Goal: Information Seeking & Learning: Check status

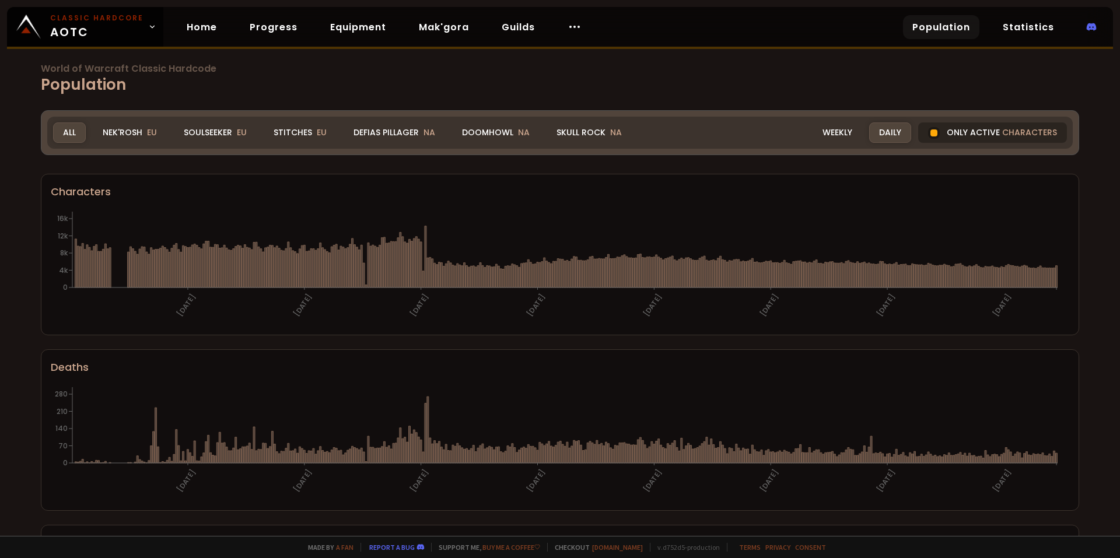
click at [931, 138] on div "Only active characters" at bounding box center [992, 133] width 149 height 20
click at [934, 137] on div "Only active characters" at bounding box center [992, 133] width 149 height 20
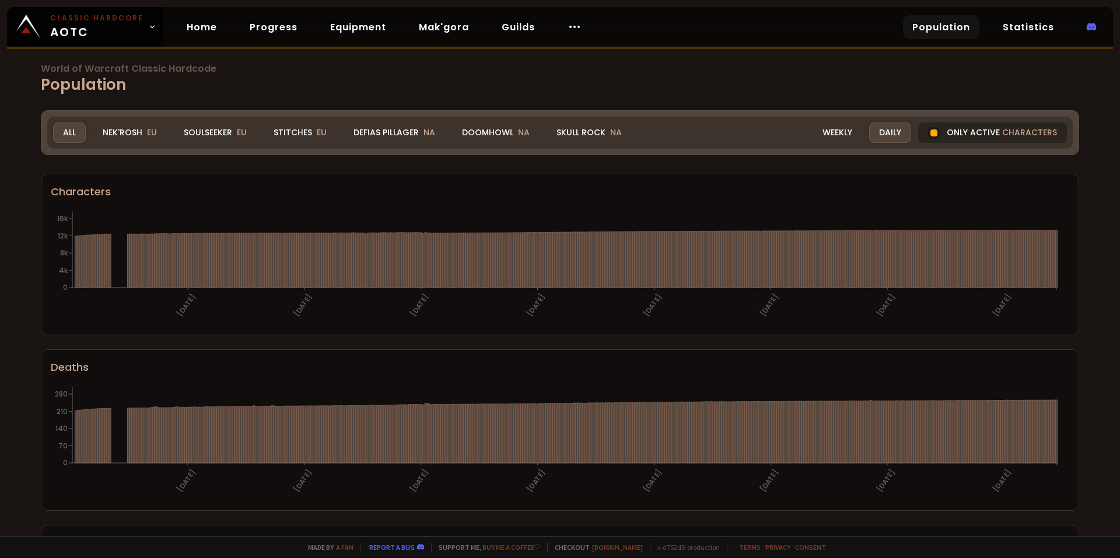
click at [937, 137] on div "Only active characters" at bounding box center [992, 133] width 149 height 20
click at [929, 133] on div at bounding box center [934, 133] width 12 height 12
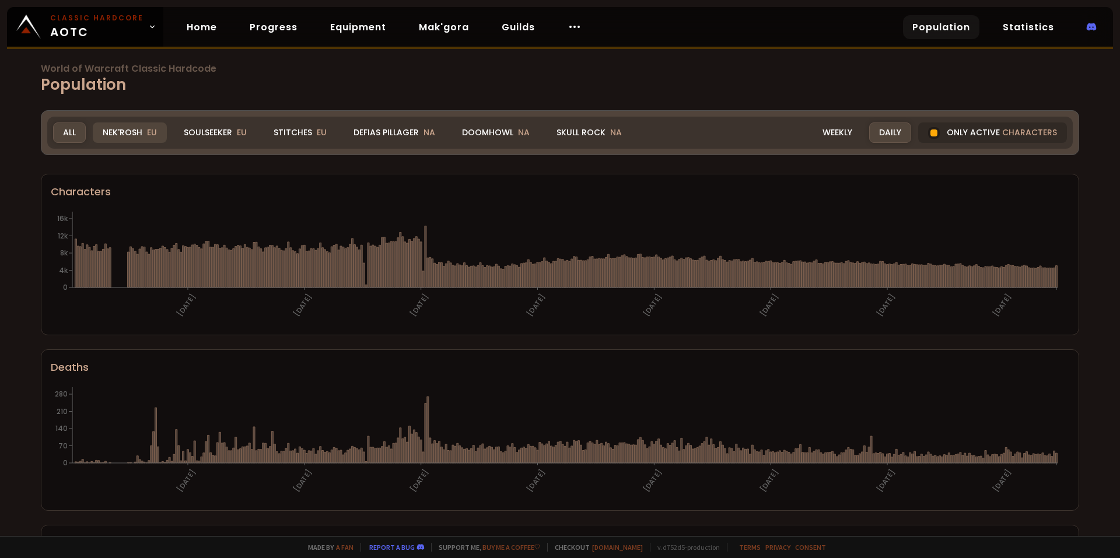
click at [111, 135] on div "Nek'Rosh EU" at bounding box center [130, 133] width 74 height 20
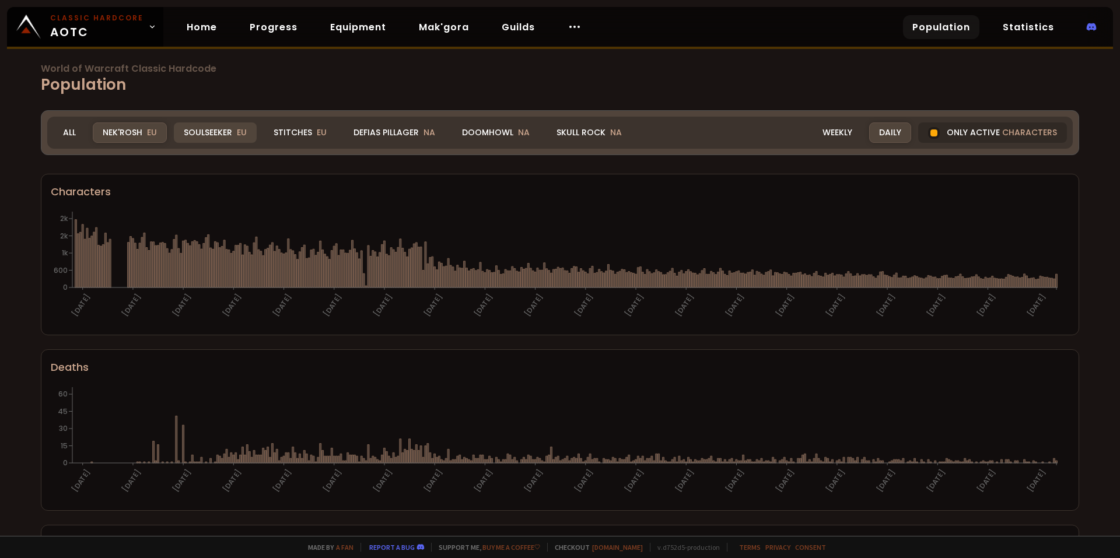
click at [213, 132] on div "Soulseeker EU" at bounding box center [215, 133] width 83 height 20
